Goal: Transaction & Acquisition: Purchase product/service

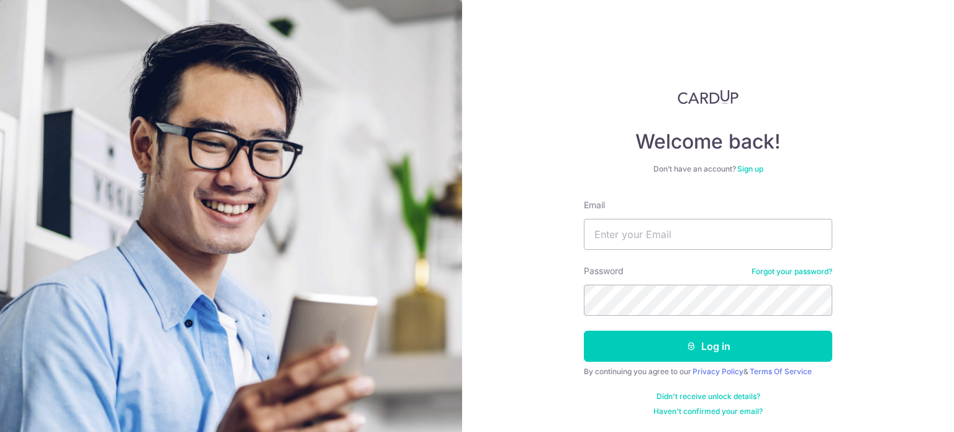
type input "[EMAIL_ADDRESS][DOMAIN_NAME]"
click at [584, 330] on button "Log in" at bounding box center [708, 345] width 248 height 31
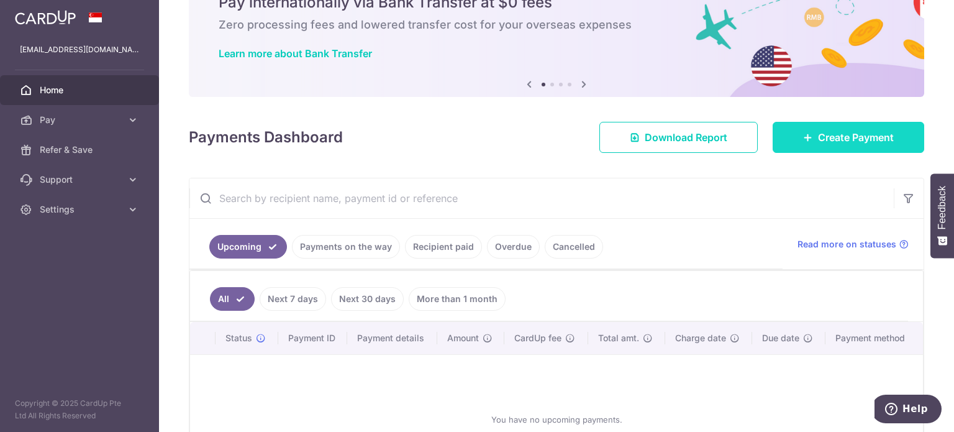
click at [866, 135] on span "Create Payment" at bounding box center [856, 137] width 76 height 15
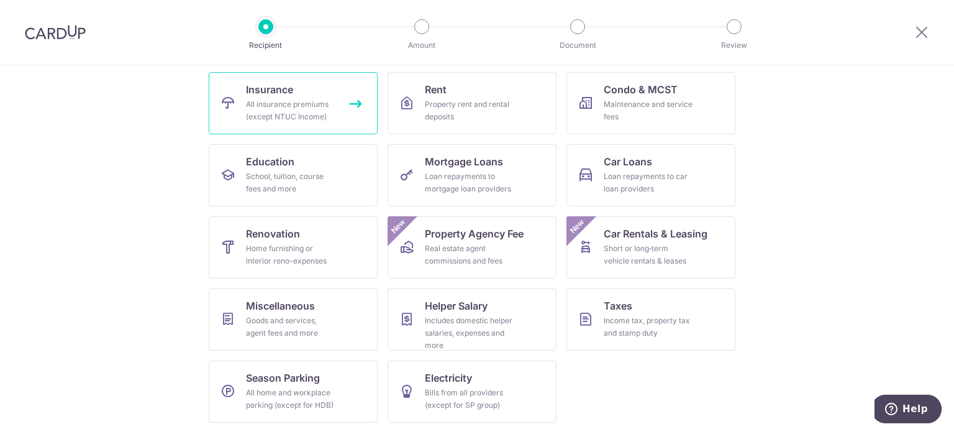
click at [321, 85] on link "Insurance All insurance premiums (except NTUC Income)" at bounding box center [293, 103] width 169 height 62
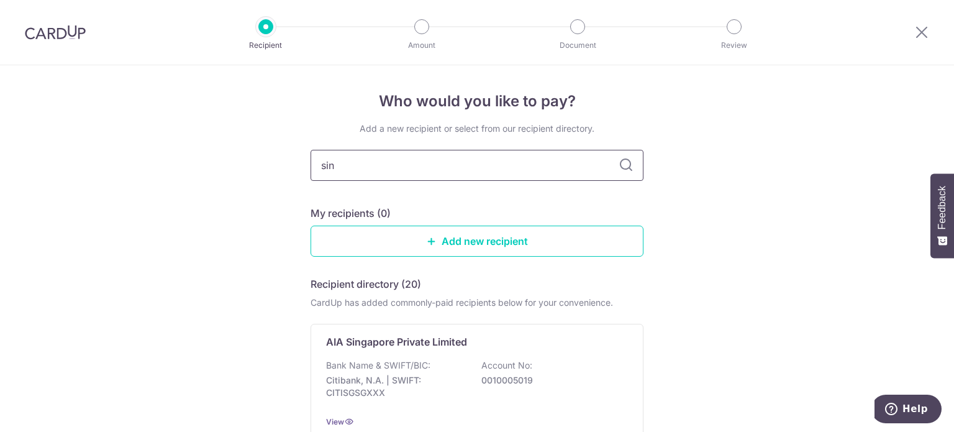
type input "sing"
click at [619, 166] on icon at bounding box center [626, 165] width 15 height 15
click at [623, 160] on icon at bounding box center [626, 165] width 15 height 15
click at [586, 175] on input "sing" at bounding box center [477, 165] width 333 height 31
click at [415, 153] on input "sing" at bounding box center [477, 165] width 333 height 31
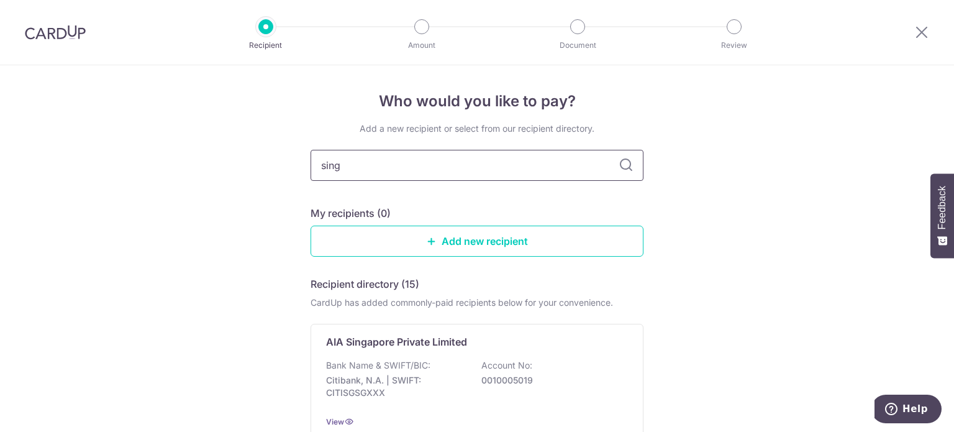
click at [601, 163] on input "sing" at bounding box center [477, 165] width 333 height 31
type input "singlife"
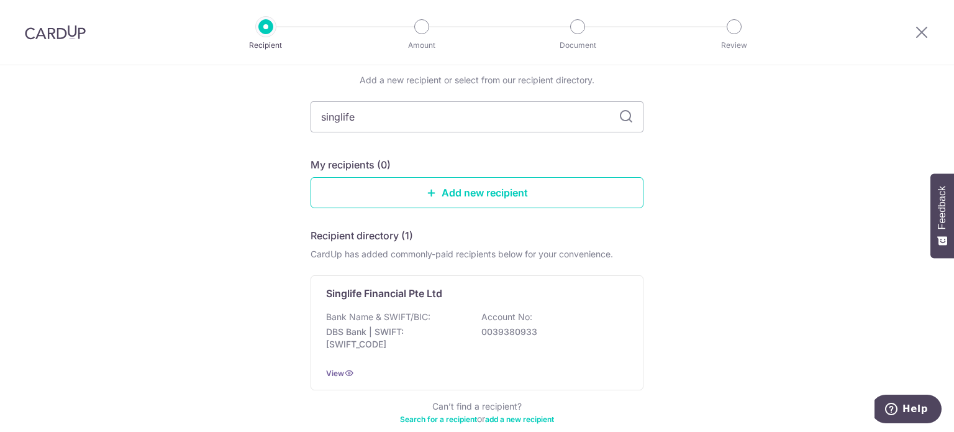
scroll to position [114, 0]
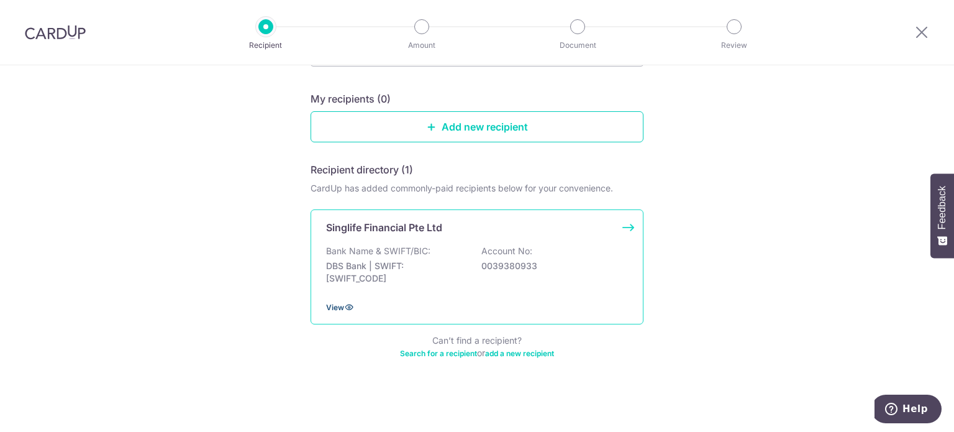
click at [344, 309] on icon at bounding box center [349, 307] width 10 height 10
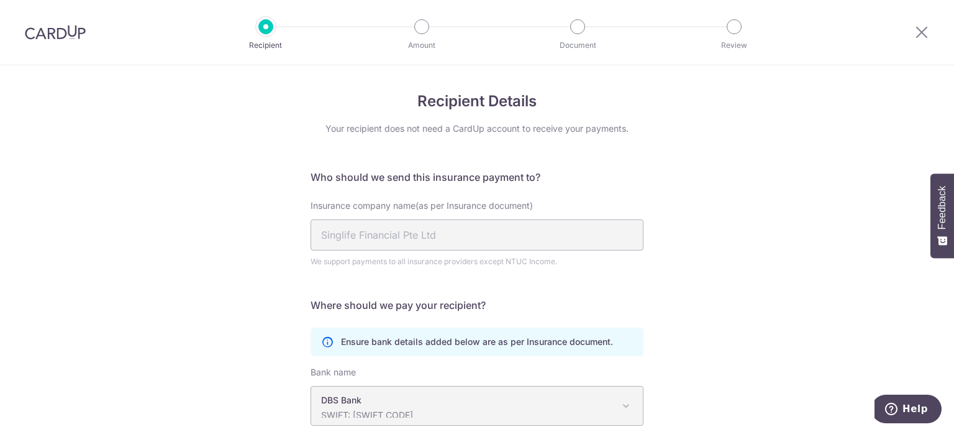
click at [494, 211] on label "Insurance company name(as per Insurance document)" at bounding box center [422, 205] width 222 height 12
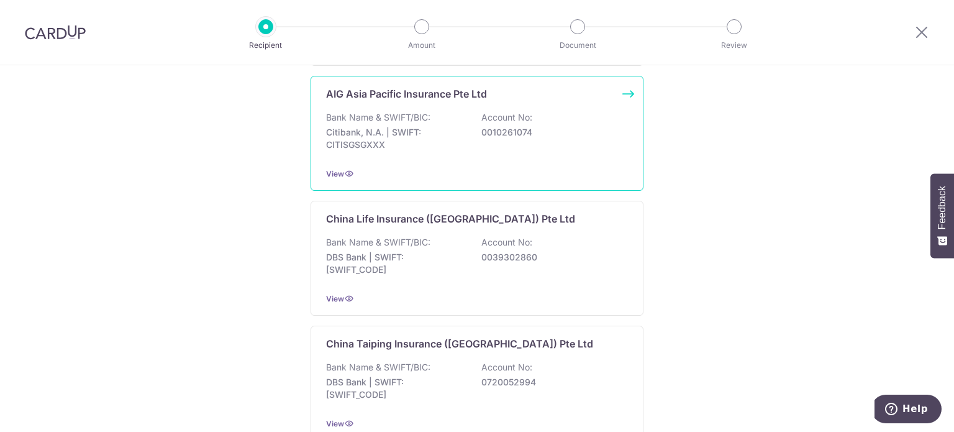
scroll to position [94, 0]
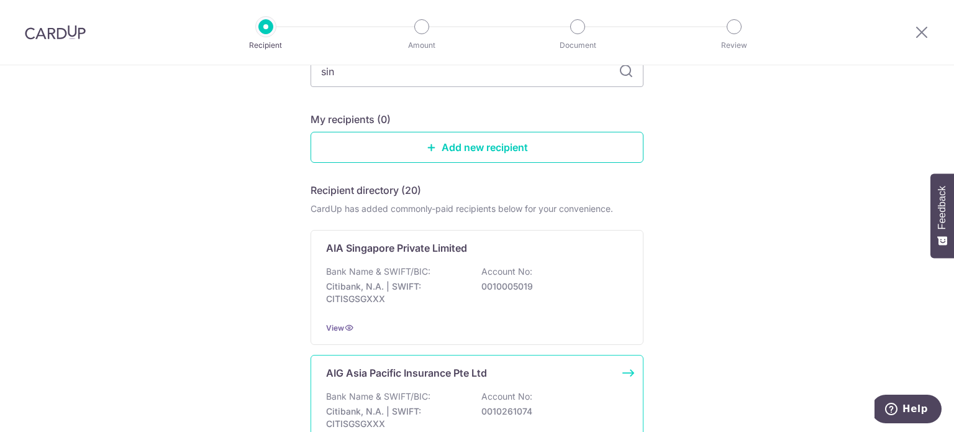
type input "sing"
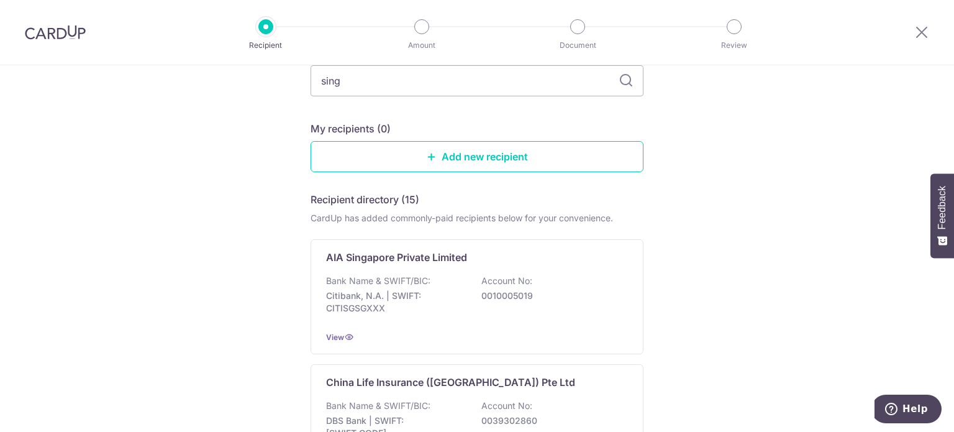
click at [623, 76] on icon at bounding box center [626, 80] width 15 height 15
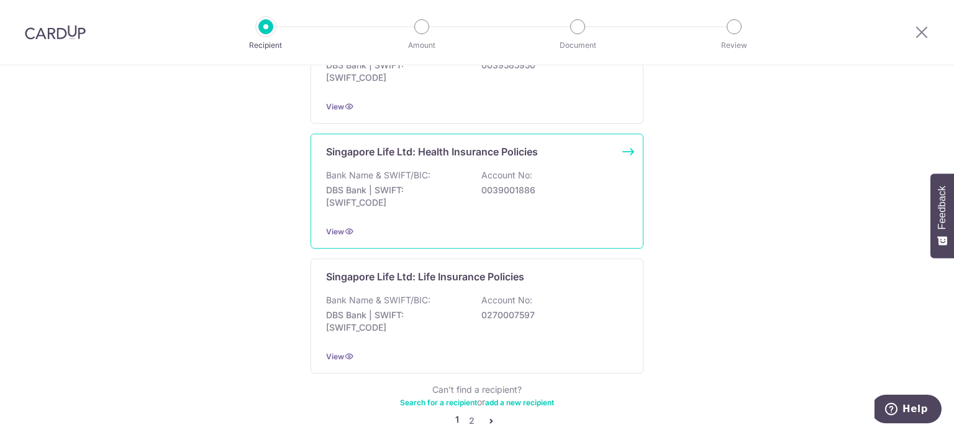
scroll to position [1260, 0]
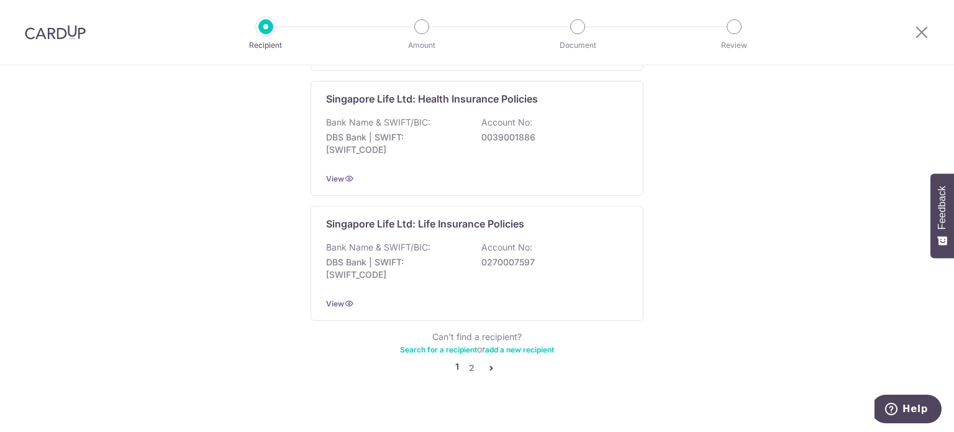
click at [469, 360] on link "2" at bounding box center [471, 367] width 15 height 15
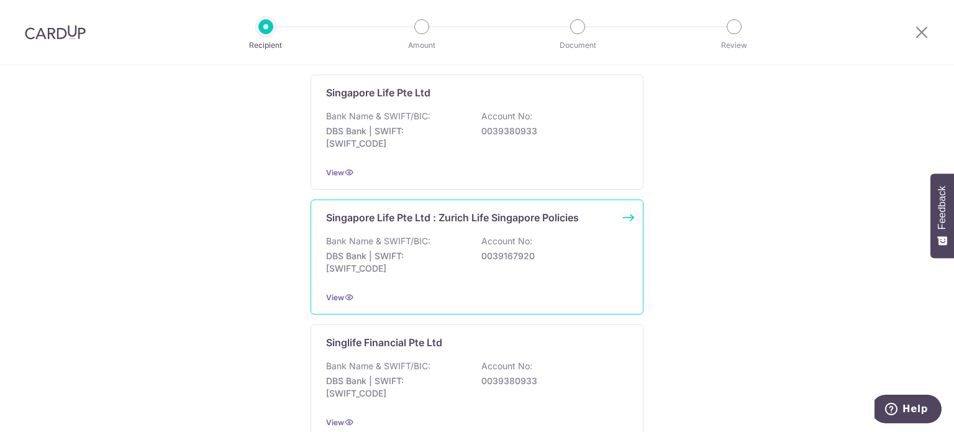
scroll to position [311, 0]
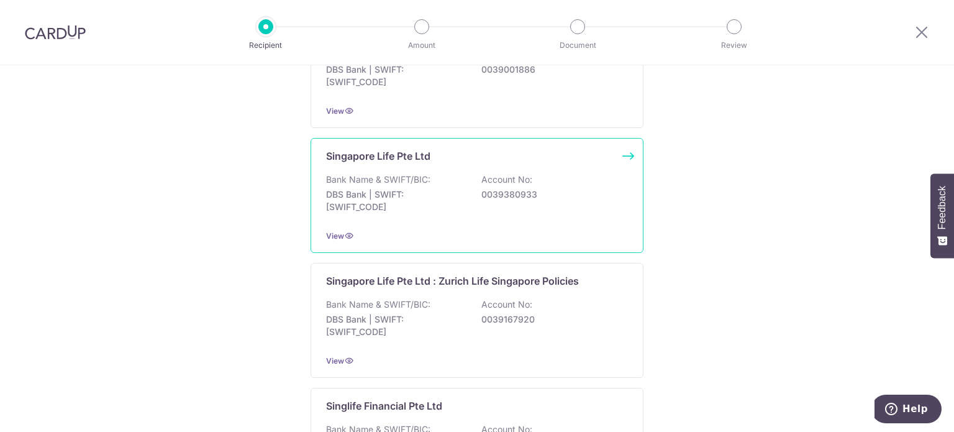
click at [494, 196] on p "0039380933" at bounding box center [550, 194] width 139 height 12
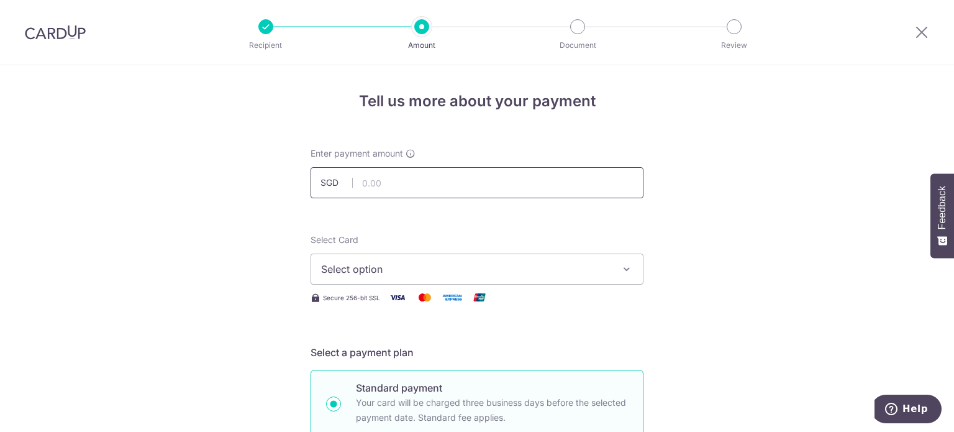
paste input "518.70"
type input "518.70"
click at [394, 274] on span "Select option" at bounding box center [465, 268] width 289 height 15
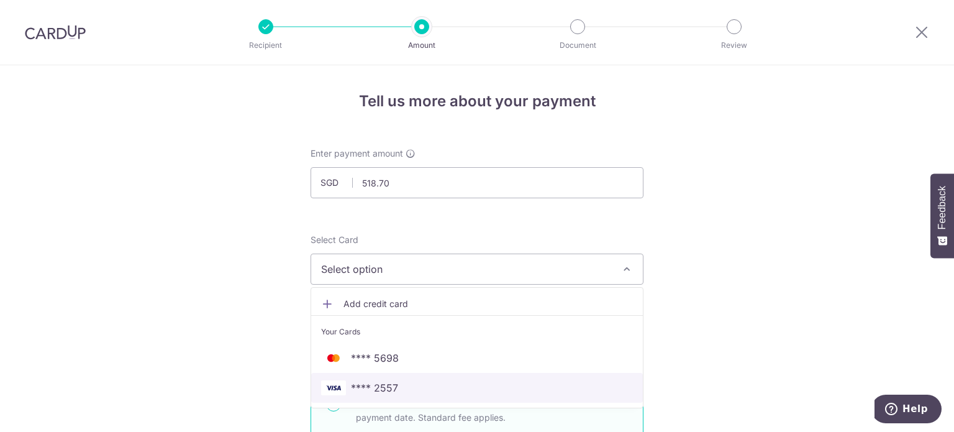
click at [358, 386] on span "**** 2557" at bounding box center [374, 387] width 47 height 15
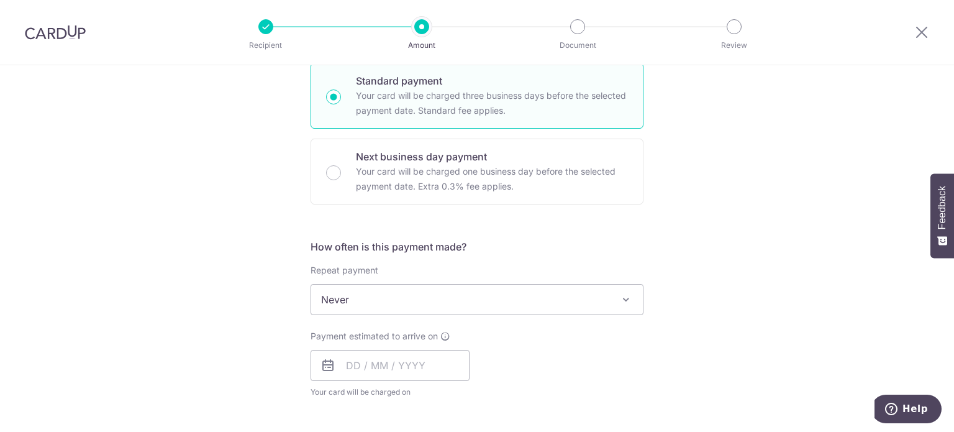
scroll to position [435, 0]
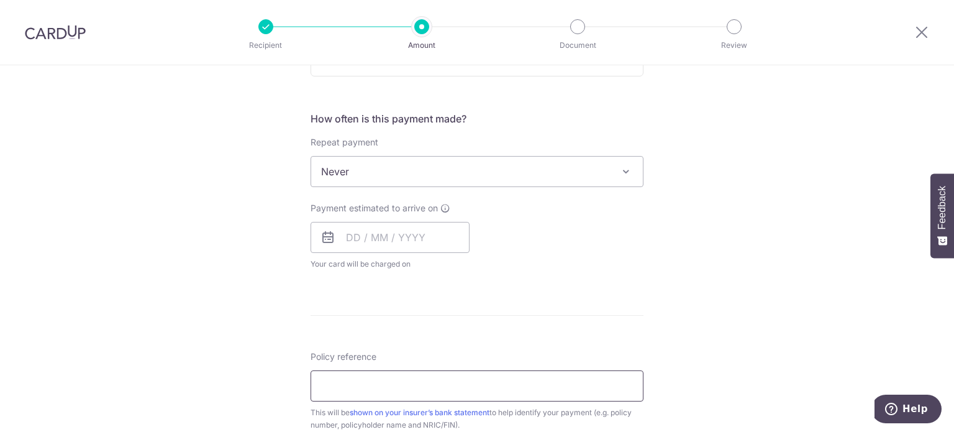
click at [356, 382] on input "Policy reference" at bounding box center [477, 385] width 333 height 31
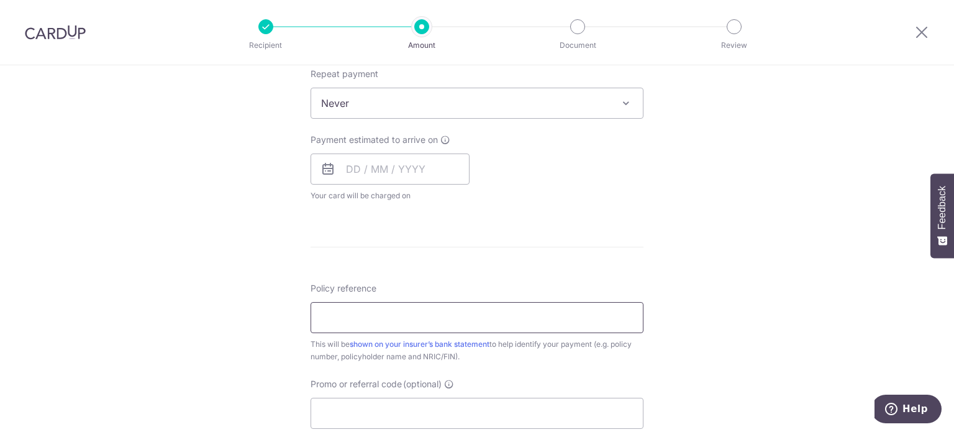
scroll to position [559, 0]
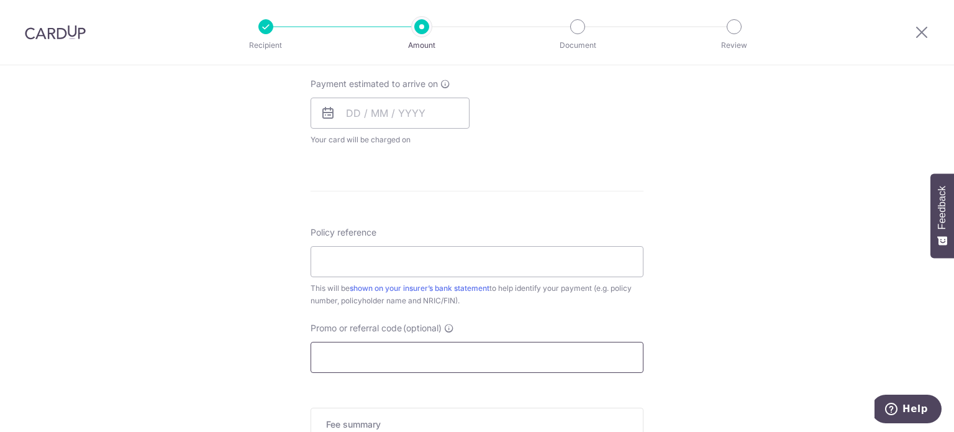
click at [337, 360] on input "Promo or referral code (optional)" at bounding box center [477, 357] width 333 height 31
paste input "OFF225"
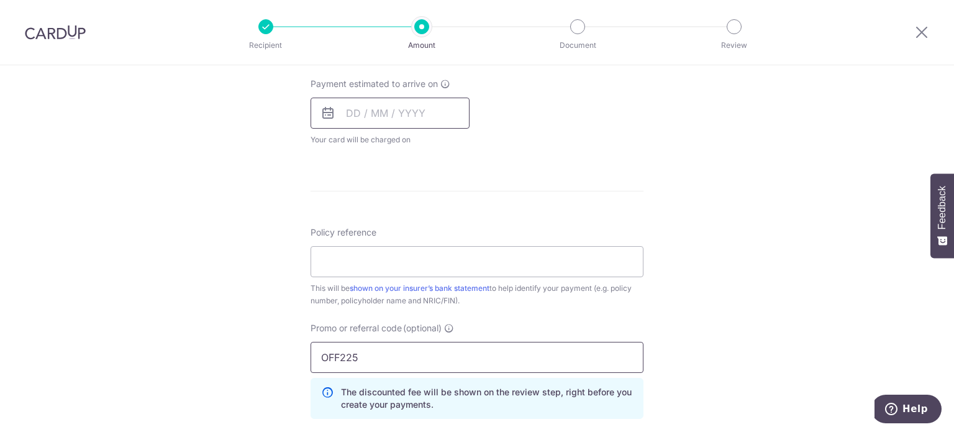
type input "OFF225"
click at [402, 121] on input "text" at bounding box center [390, 112] width 159 height 31
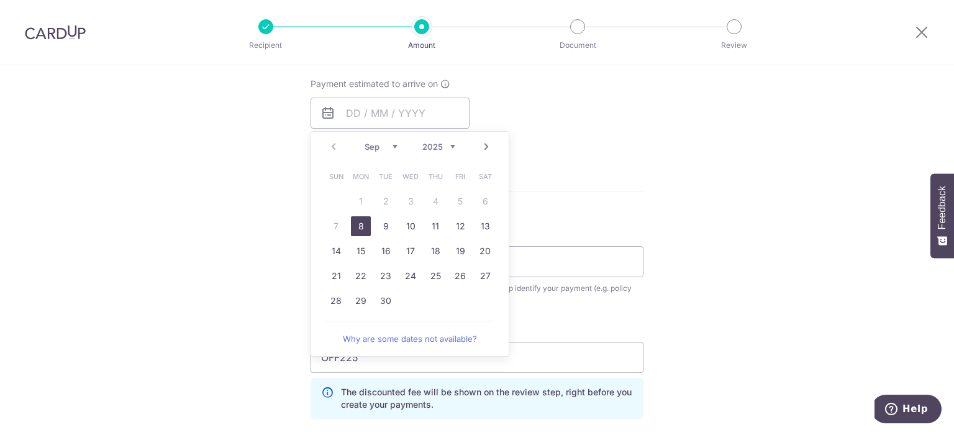
click at [592, 143] on div "Payment estimated to arrive on Prev Next Sep Oct Nov Dec 2025 2026 2027 2028 20…" at bounding box center [477, 112] width 348 height 68
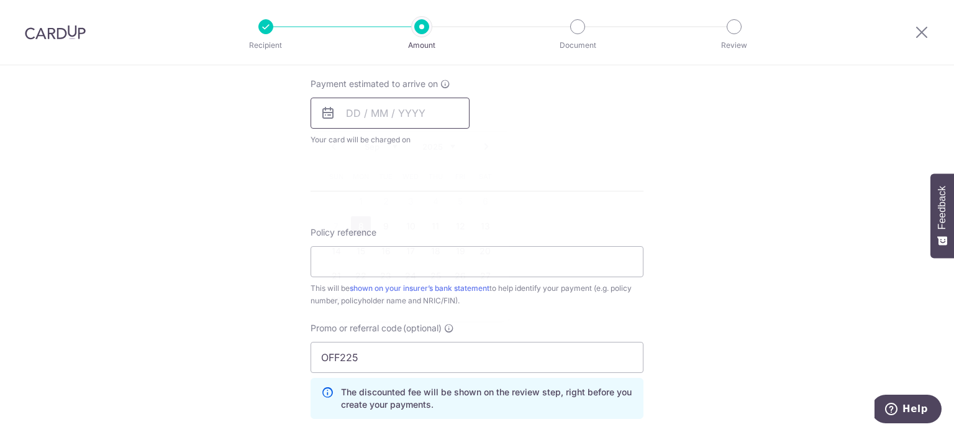
click at [412, 109] on input "text" at bounding box center [390, 112] width 159 height 31
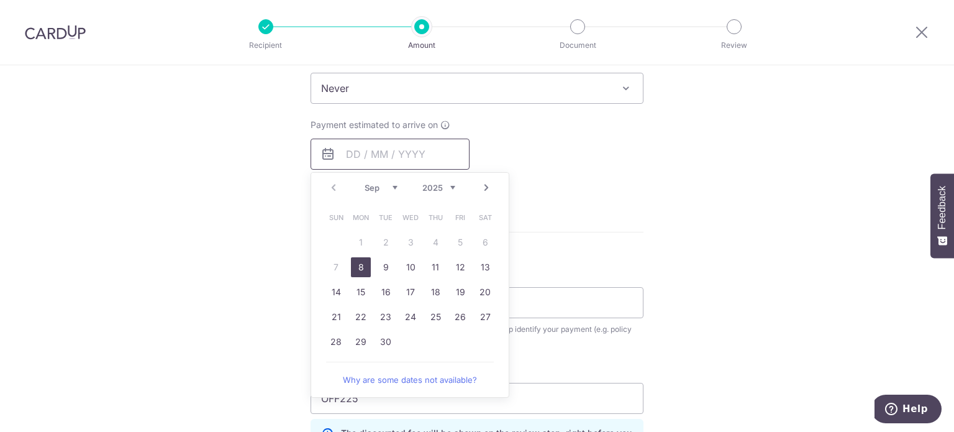
scroll to position [497, 0]
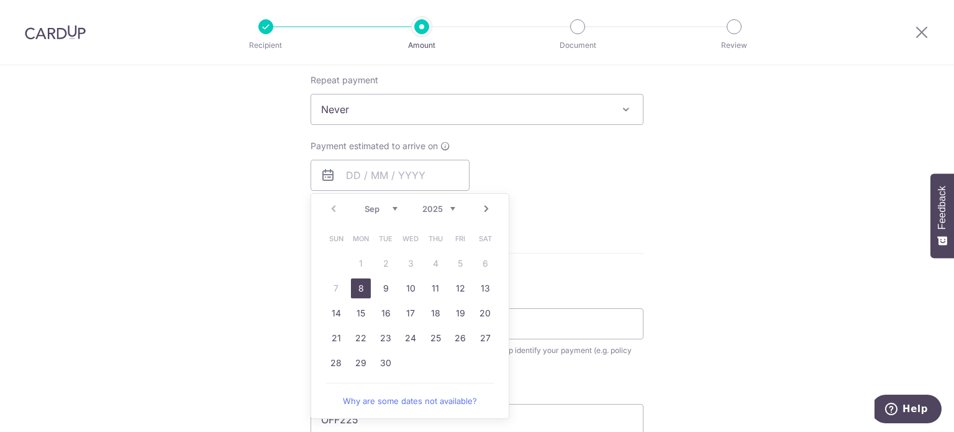
click at [482, 211] on link "Next" at bounding box center [486, 208] width 15 height 15
click at [330, 204] on link "Prev" at bounding box center [333, 208] width 15 height 15
click at [429, 311] on link "18" at bounding box center [435, 313] width 20 height 20
type input "18/09/2025"
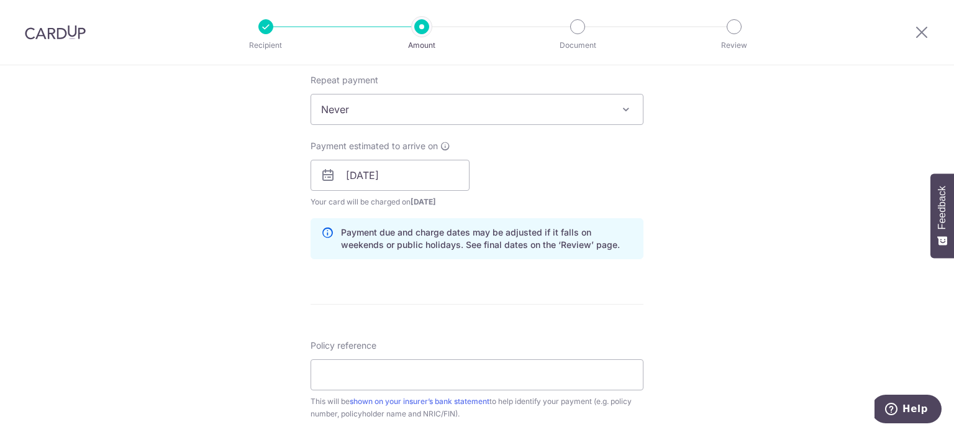
click at [612, 185] on div "Payment estimated to arrive on 18/09/2025 Prev Next Sep Oct Nov Dec 2025 2026 2…" at bounding box center [477, 174] width 348 height 68
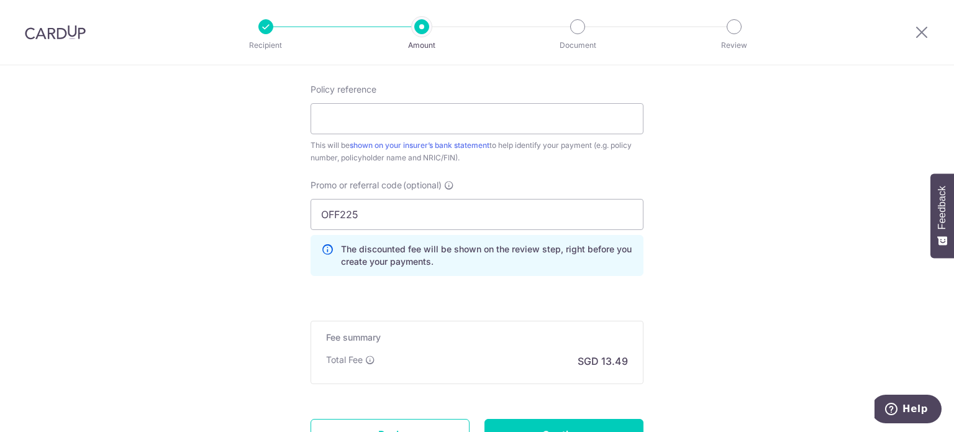
scroll to position [738, 0]
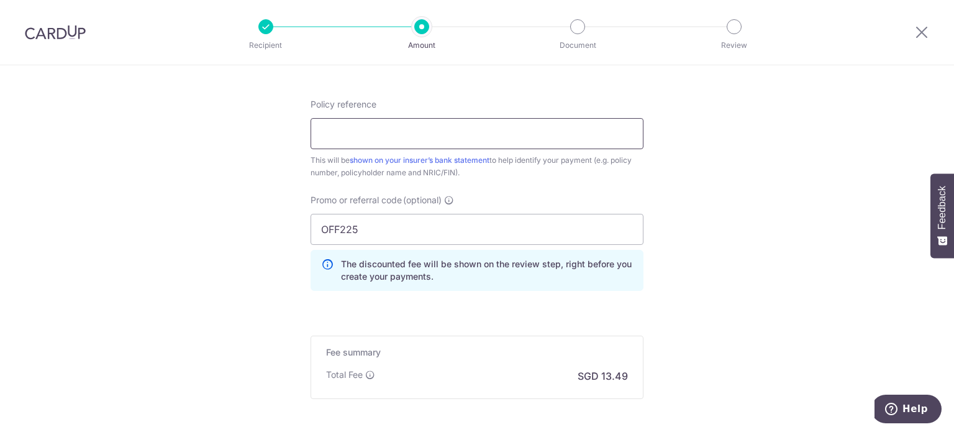
click at [462, 138] on input "Policy reference" at bounding box center [477, 133] width 333 height 31
paste input "82747354"
type input "82747354"
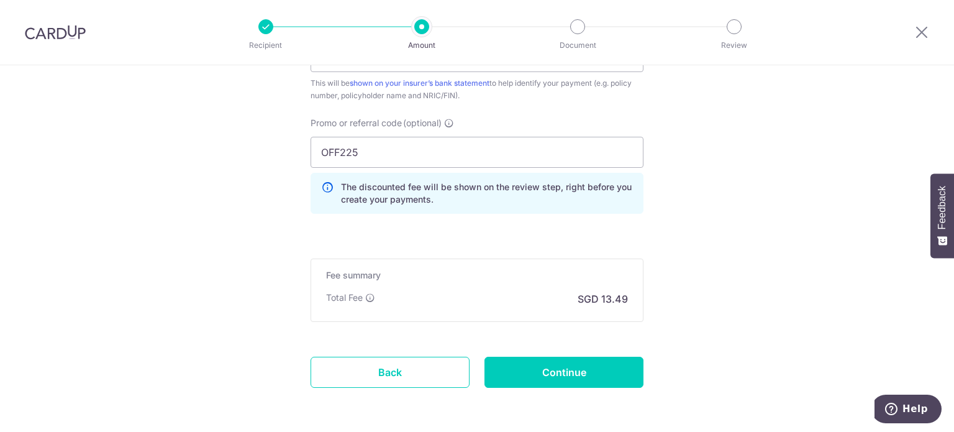
scroll to position [862, 0]
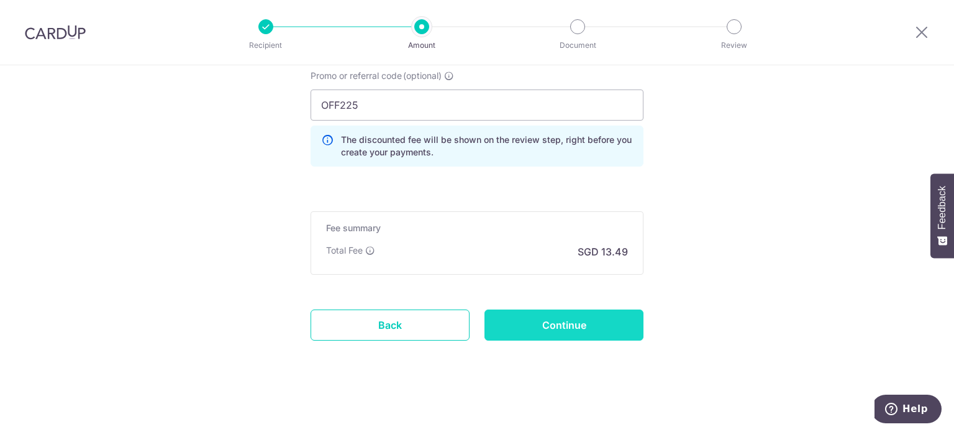
click at [578, 314] on input "Continue" at bounding box center [563, 324] width 159 height 31
type input "Create Schedule"
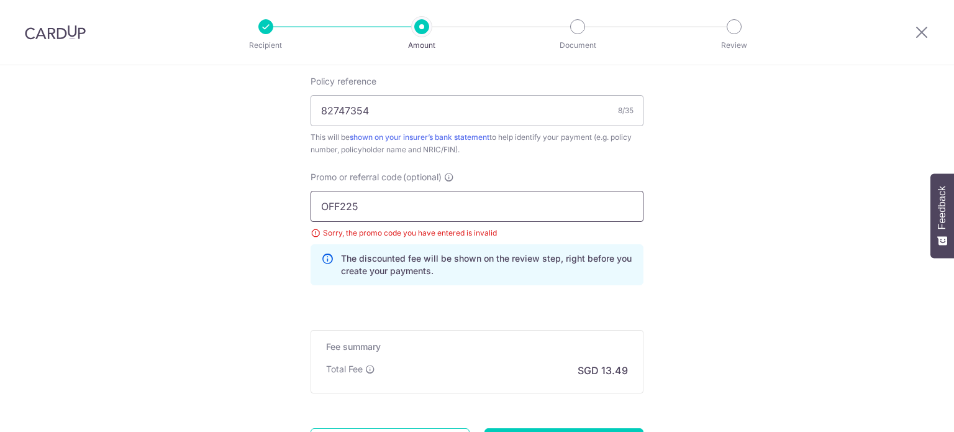
scroll to position [755, 0]
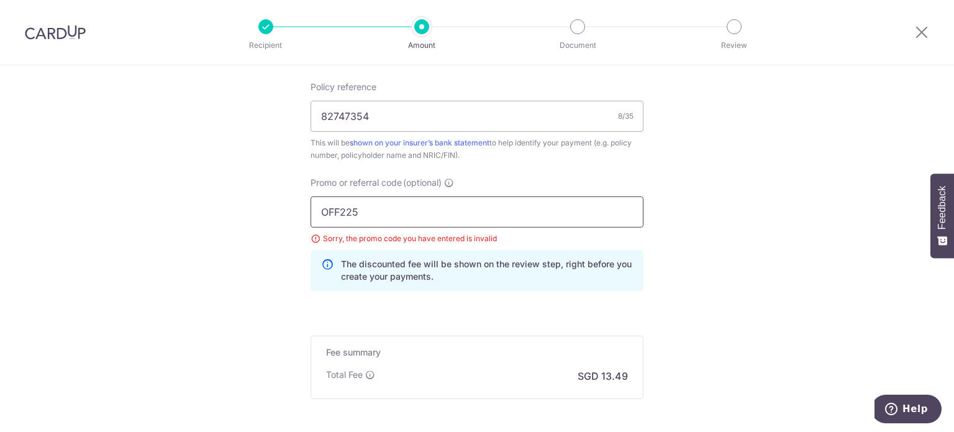
click at [323, 214] on input "OFF225" at bounding box center [477, 211] width 333 height 31
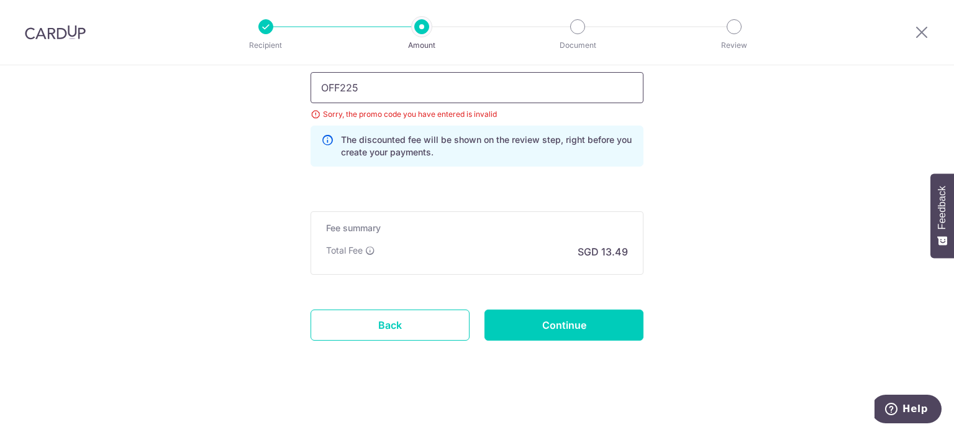
type input "OFF225"
click at [603, 330] on input "Continue" at bounding box center [563, 324] width 159 height 31
type input "Update Schedule"
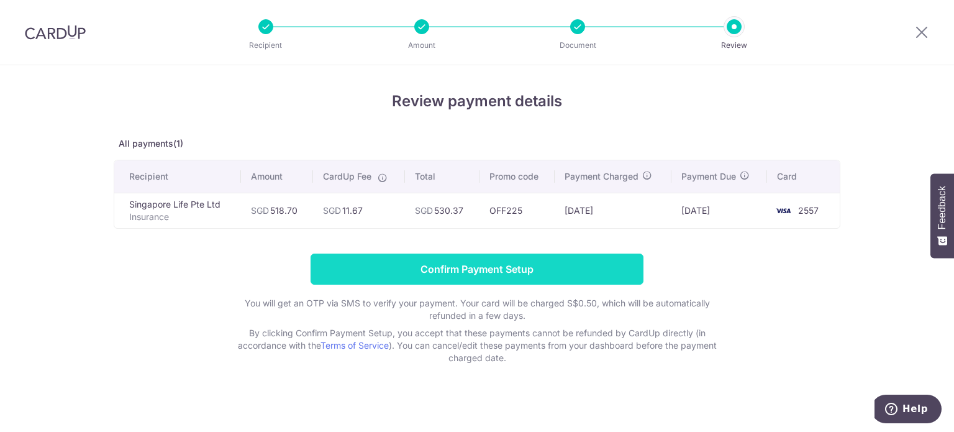
click at [380, 268] on input "Confirm Payment Setup" at bounding box center [477, 268] width 333 height 31
